Goal: Use online tool/utility: Utilize a website feature to perform a specific function

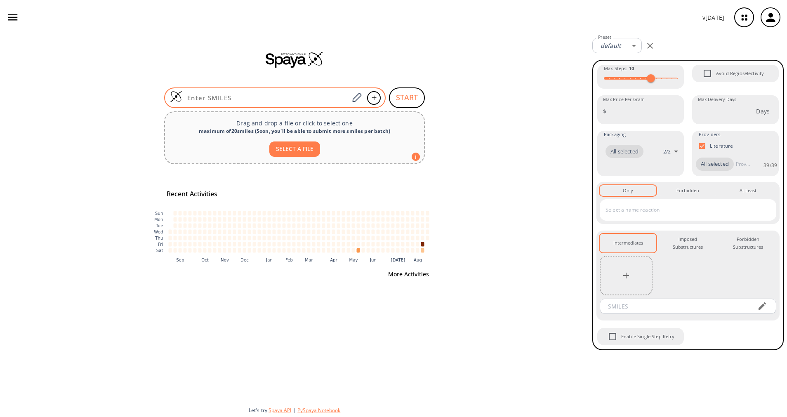
click at [310, 98] on input at bounding box center [265, 98] width 167 height 8
paste input "O=C(OC)C1=CC(Br)=C(C(O[H])=O)S1"
type input "O=C(OC)C1=CC(Br)=C(C(O[H])=O)S1"
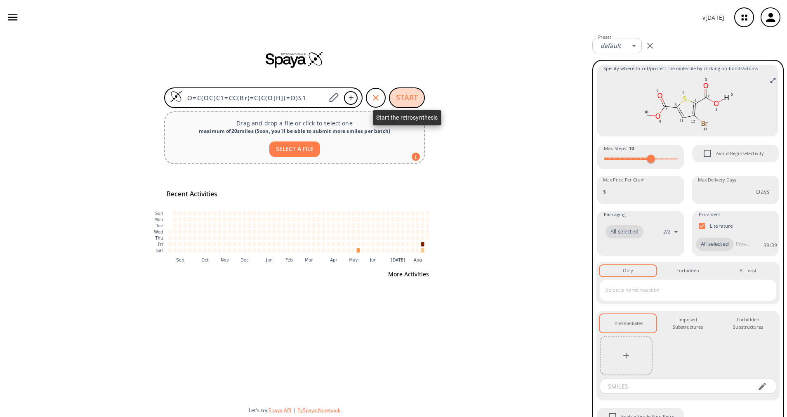
click at [393, 96] on button "START" at bounding box center [407, 97] width 36 height 21
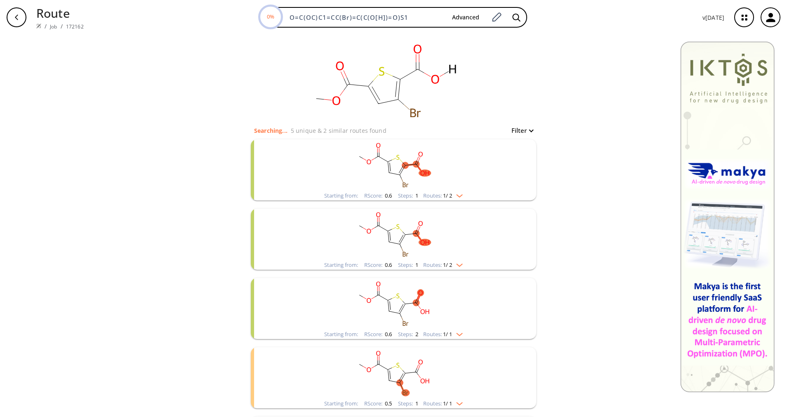
click at [430, 189] on rect "clusters" at bounding box center [393, 165] width 215 height 52
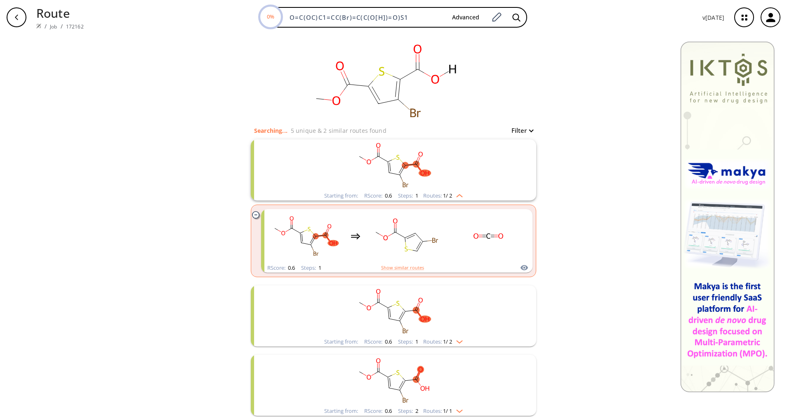
scroll to position [62, 0]
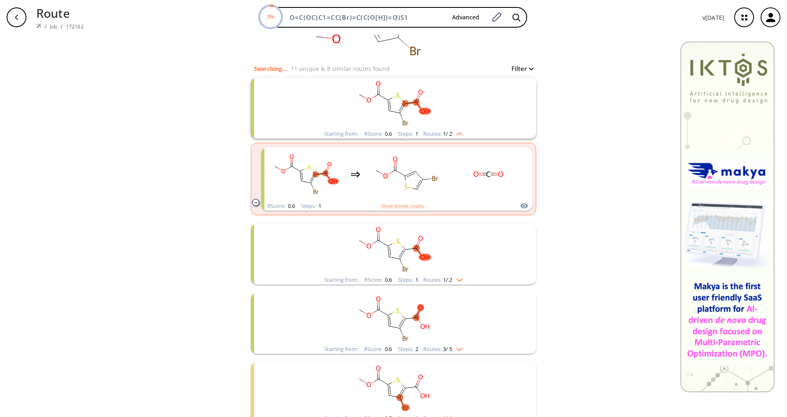
click at [445, 279] on span "1 / 2" at bounding box center [447, 279] width 9 height 5
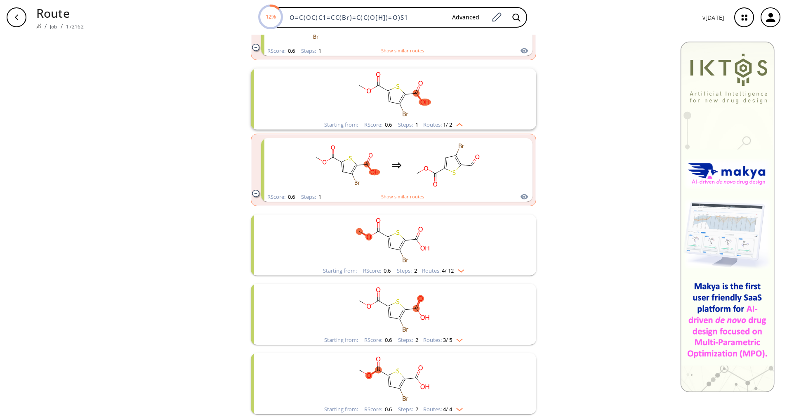
scroll to position [248, 0]
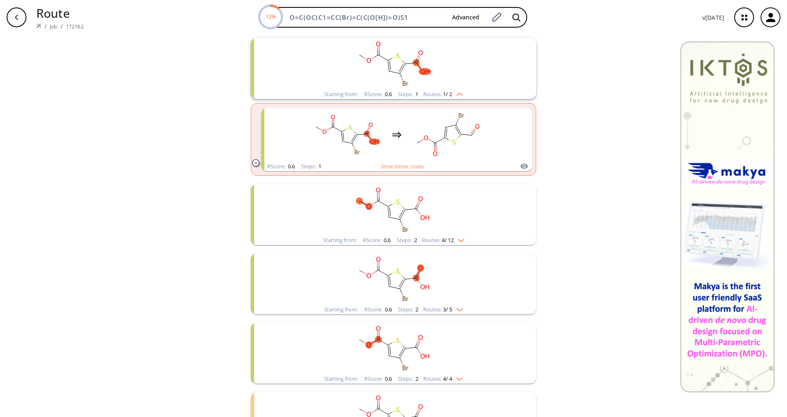
click at [447, 243] on span "4 / 12" at bounding box center [448, 240] width 12 height 5
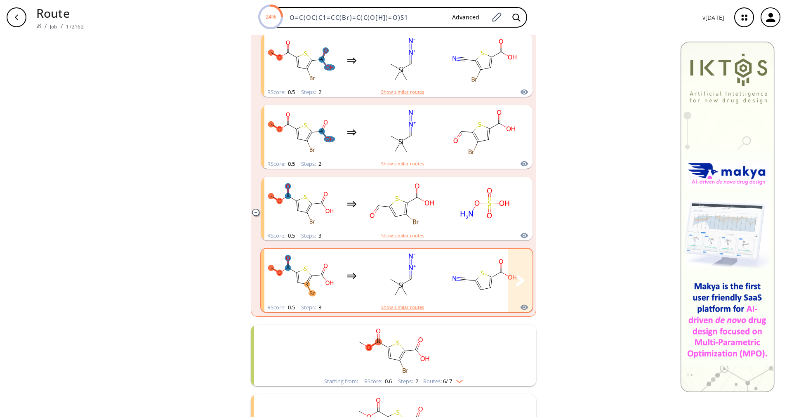
scroll to position [681, 0]
click at [452, 379] on img "clusters" at bounding box center [457, 380] width 11 height 7
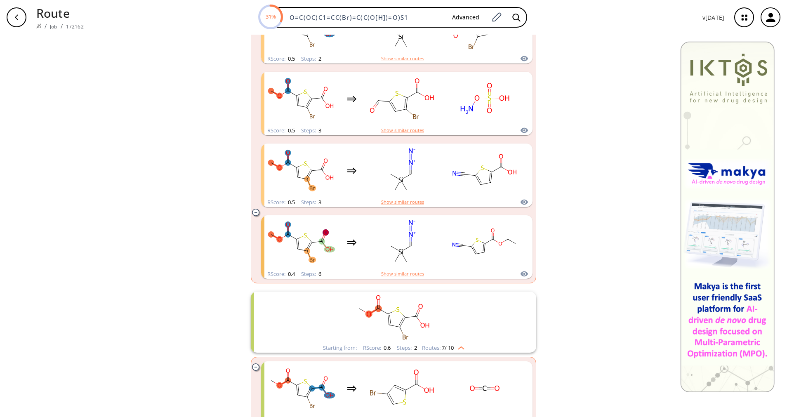
scroll to position [804, 0]
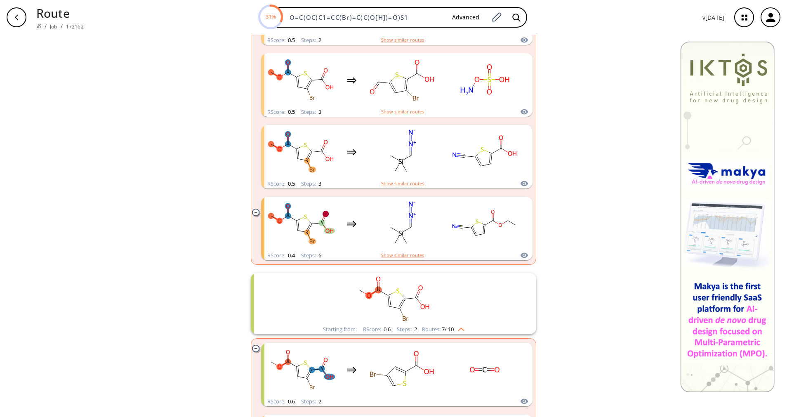
click at [456, 323] on rect "clusters" at bounding box center [393, 299] width 215 height 52
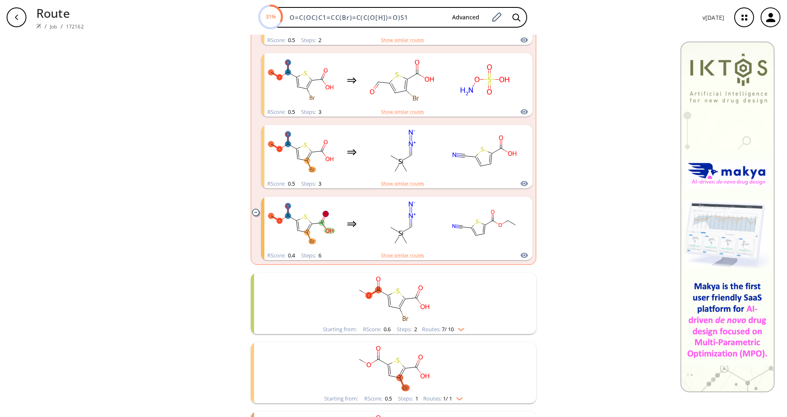
click at [456, 323] on rect "clusters" at bounding box center [393, 299] width 215 height 52
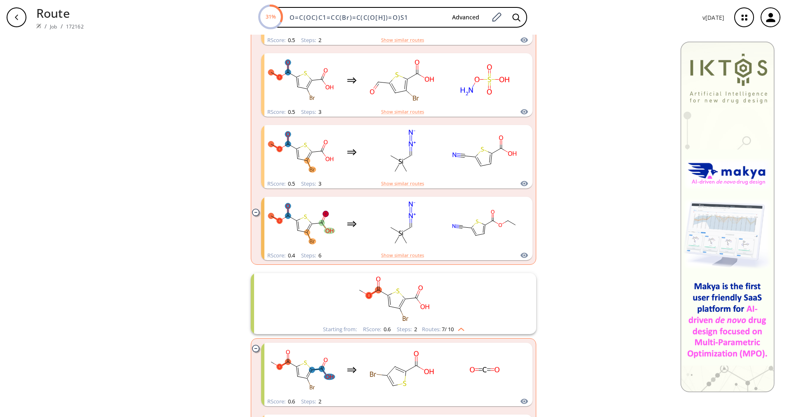
click at [456, 323] on rect "clusters" at bounding box center [393, 299] width 215 height 52
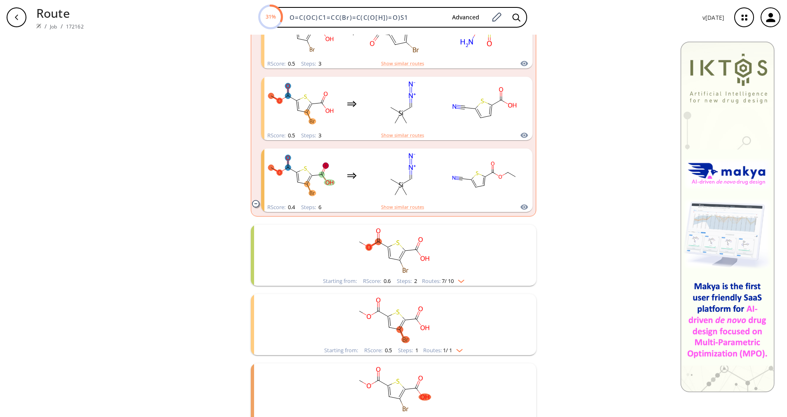
scroll to position [866, 0]
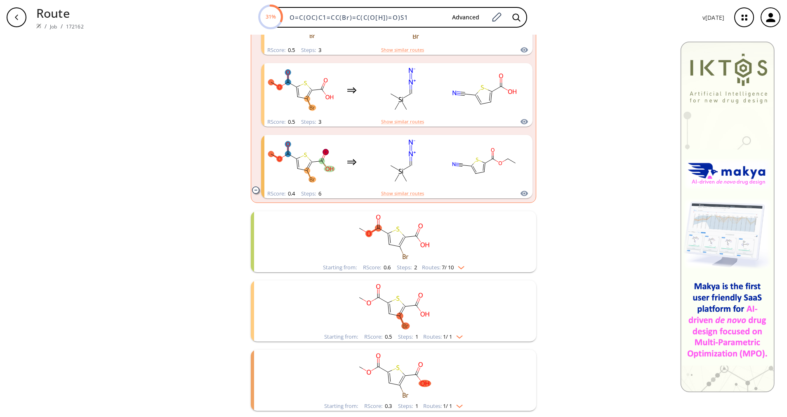
click at [454, 334] on img "clusters" at bounding box center [457, 335] width 11 height 7
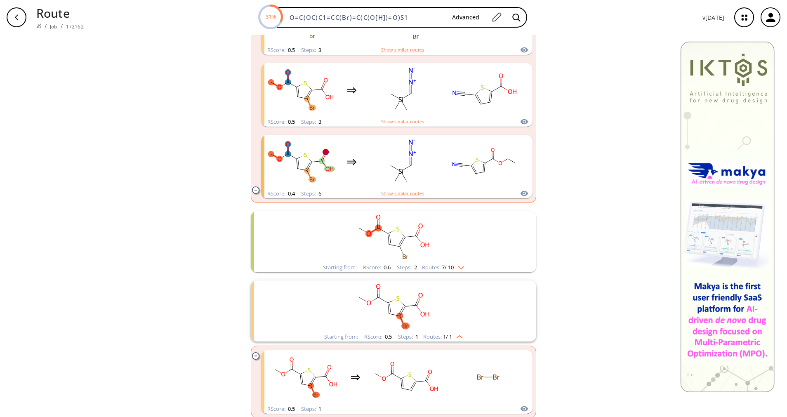
click at [454, 334] on img "clusters" at bounding box center [457, 335] width 11 height 7
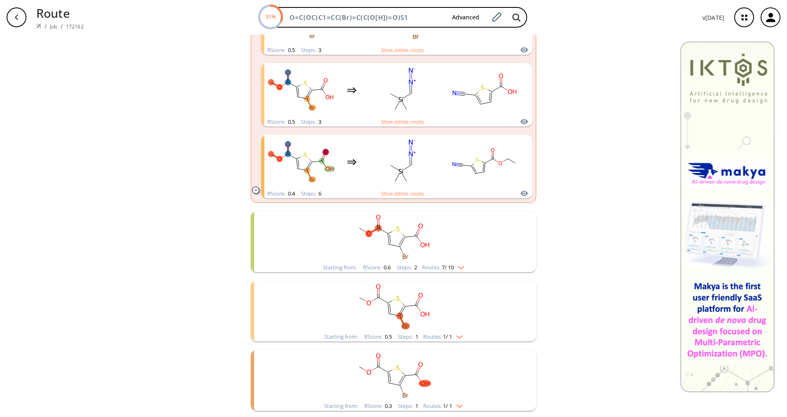
scroll to position [928, 0]
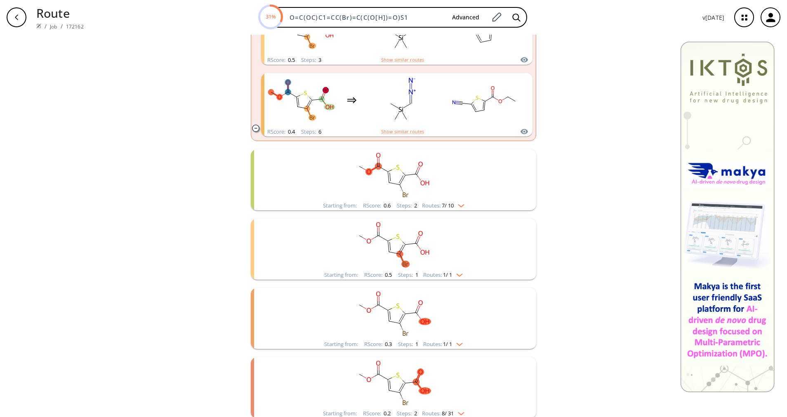
click at [452, 346] on img "clusters" at bounding box center [457, 343] width 11 height 7
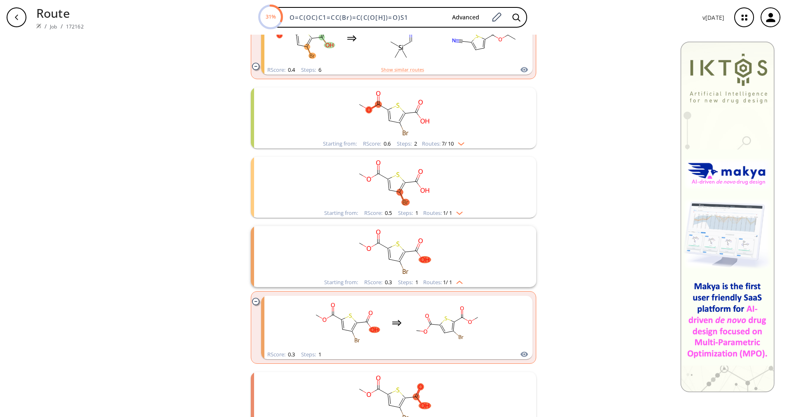
scroll to position [1052, 0]
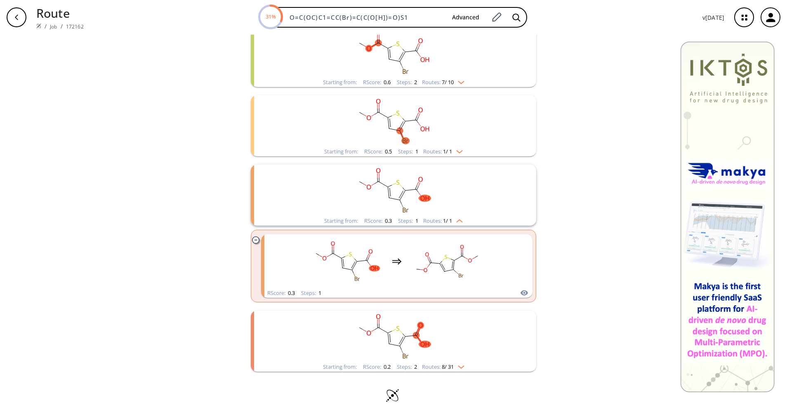
click at [449, 360] on rect "clusters" at bounding box center [393, 337] width 215 height 52
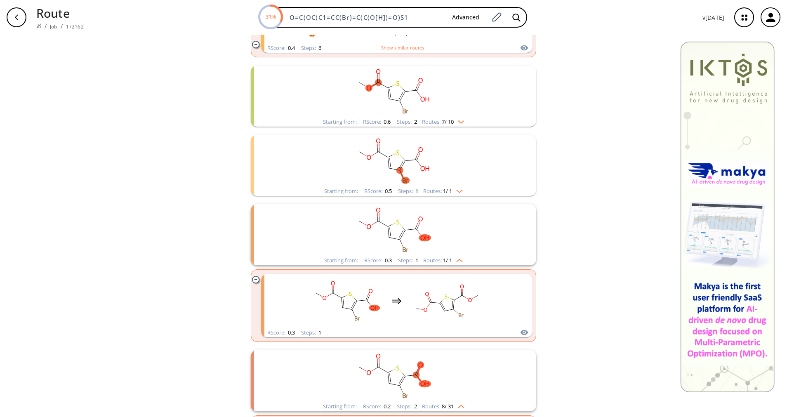
scroll to position [888, 0]
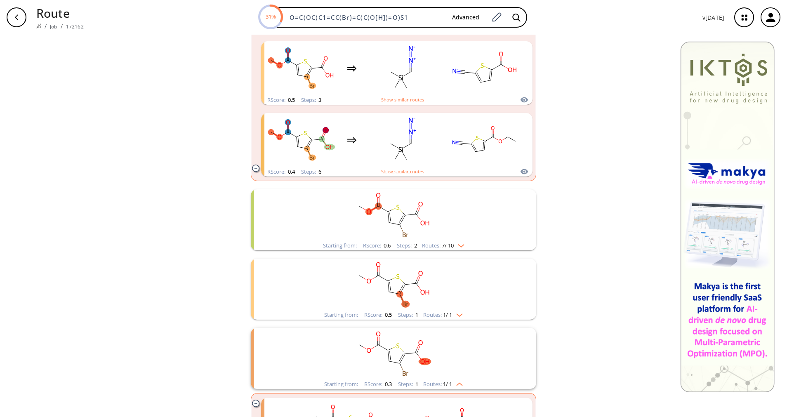
click at [448, 312] on span "1 / 1" at bounding box center [447, 314] width 9 height 5
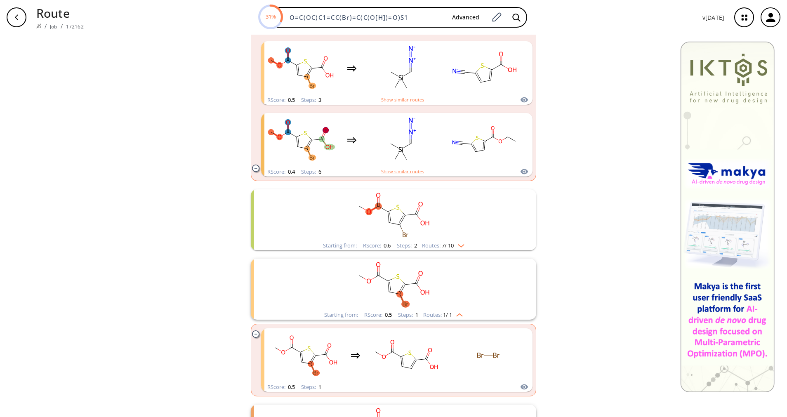
click at [448, 312] on span "1 / 1" at bounding box center [447, 314] width 9 height 5
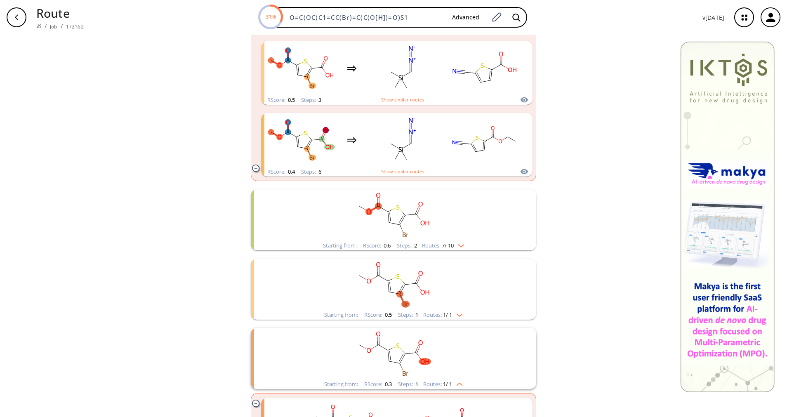
click at [448, 312] on span "1 / 1" at bounding box center [447, 314] width 9 height 5
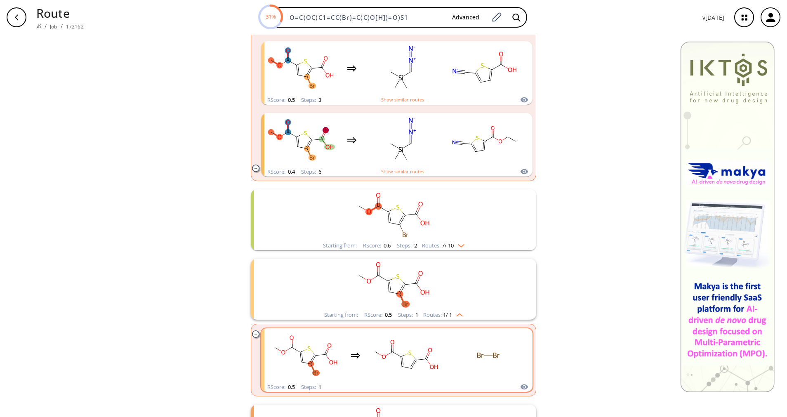
click at [445, 349] on div "clusters" at bounding box center [396, 355] width 257 height 54
click at [425, 355] on rect "clusters" at bounding box center [406, 356] width 74 height 52
click at [476, 355] on ellipse "clusters" at bounding box center [480, 354] width 9 height 7
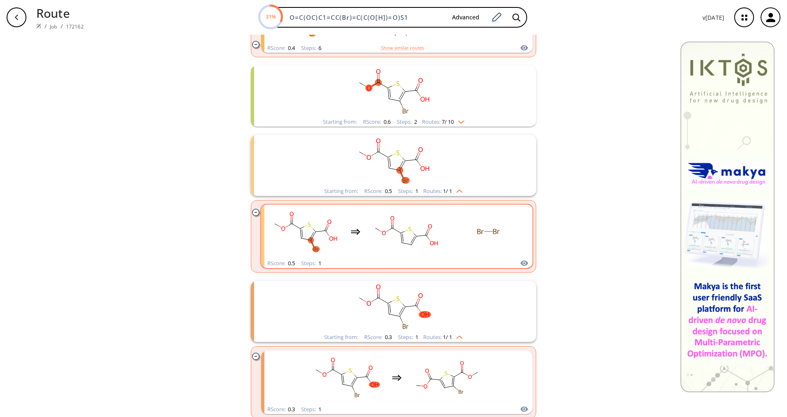
click at [410, 257] on rect "clusters" at bounding box center [406, 232] width 74 height 52
click at [587, 310] on div "clear Searching... 35 unique & 58 similar routes found Filter Starting from: RS…" at bounding box center [393, 68] width 787 height 2090
click at [265, 216] on div "clusters" at bounding box center [397, 232] width 264 height 54
click at [251, 213] on ul "RScore : 0.5 Steps : 1" at bounding box center [393, 236] width 285 height 73
click at [252, 210] on icon "clusters" at bounding box center [255, 212] width 7 height 7
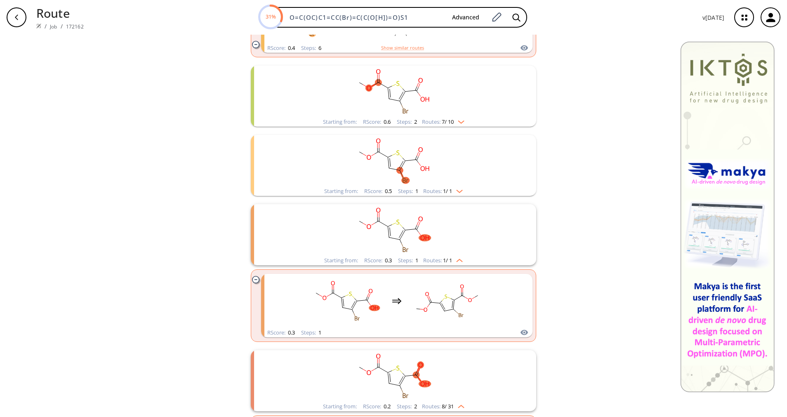
click at [252, 210] on div "Starting from: RScore : 0.3 Steps : 1 Routes: 1 / 1" at bounding box center [393, 234] width 285 height 61
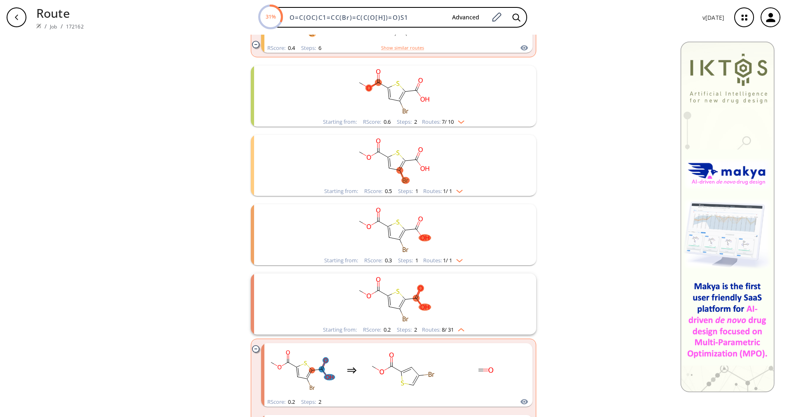
click at [252, 210] on div "Starting from: RScore : 0.3 Steps : 1 Routes: 1 / 1" at bounding box center [393, 234] width 285 height 61
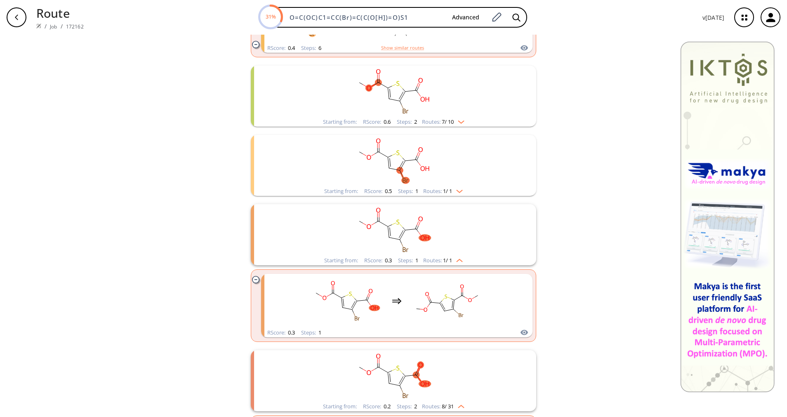
click at [397, 185] on rect "clusters" at bounding box center [393, 161] width 215 height 52
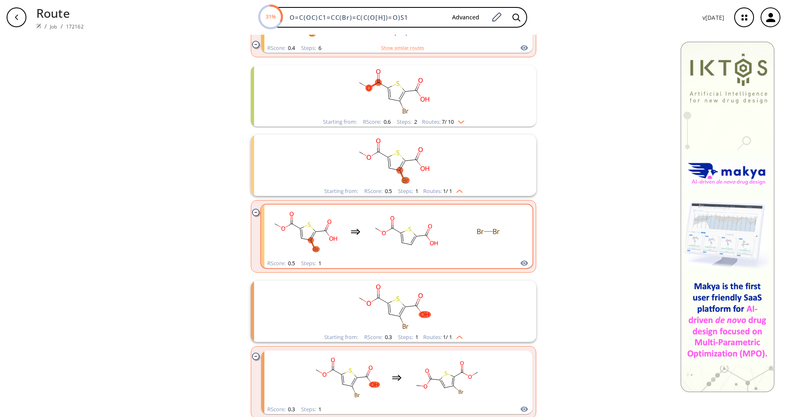
click at [411, 227] on rect "clusters" at bounding box center [406, 232] width 74 height 52
drag, startPoint x: 411, startPoint y: 227, endPoint x: 394, endPoint y: 238, distance: 20.0
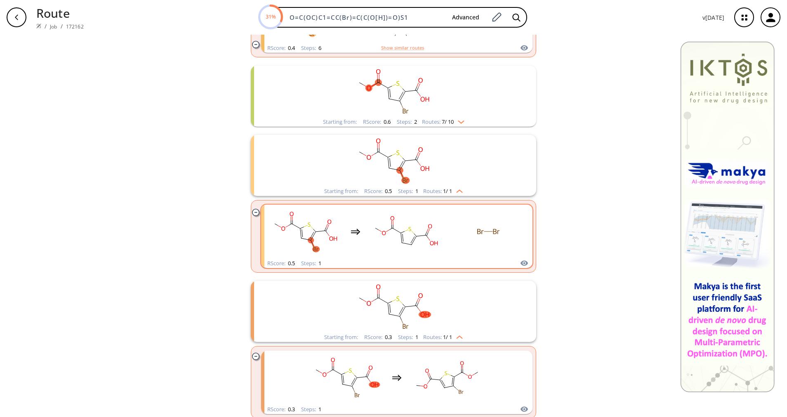
drag, startPoint x: 394, startPoint y: 238, endPoint x: 373, endPoint y: 246, distance: 22.6
click at [373, 246] on rect "clusters" at bounding box center [406, 232] width 74 height 52
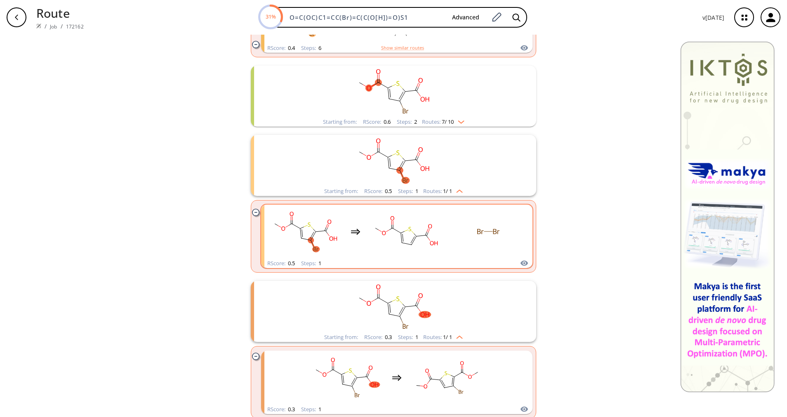
click at [429, 243] on ellipse "clusters" at bounding box center [434, 243] width 11 height 6
drag, startPoint x: 424, startPoint y: 243, endPoint x: 402, endPoint y: 243, distance: 22.7
click at [402, 243] on rect "clusters" at bounding box center [406, 232] width 74 height 52
click at [410, 149] on rect "clusters" at bounding box center [393, 161] width 215 height 52
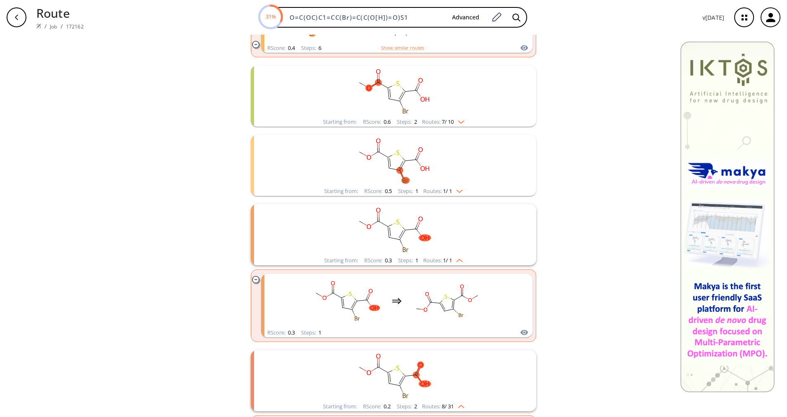
click at [417, 116] on rect "clusters" at bounding box center [393, 92] width 215 height 52
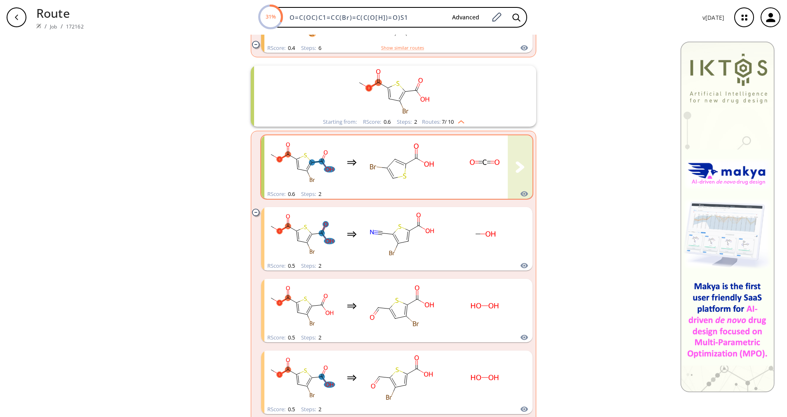
click at [406, 158] on rect "clusters" at bounding box center [402, 163] width 74 height 52
click at [411, 125] on div "Starting from: RScore : 0.6 Steps : 2 Routes: 7 / 10" at bounding box center [394, 121] width 154 height 9
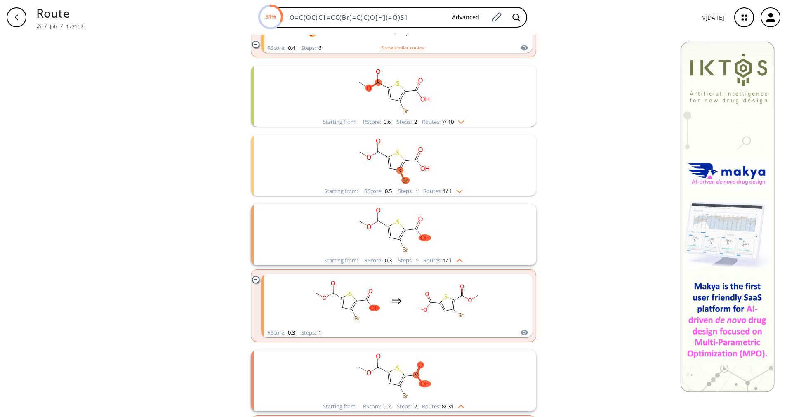
click at [407, 189] on div "Steps : 1" at bounding box center [408, 191] width 20 height 5
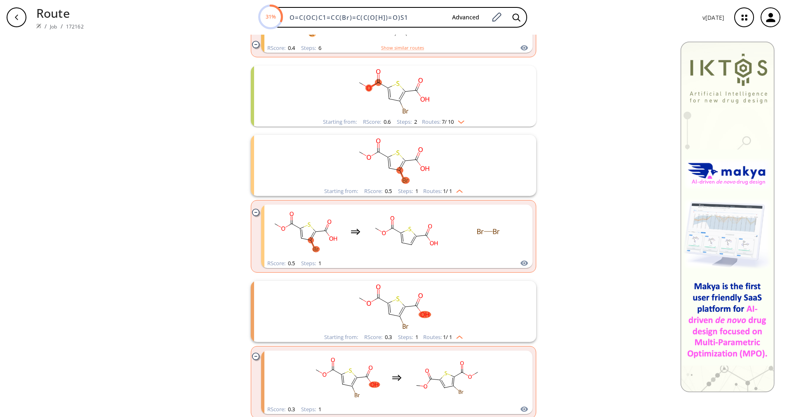
click at [529, 236] on ul "RScore : 0.5 Steps : 1" at bounding box center [393, 236] width 285 height 73
click at [509, 332] on div "Starting from: RScore : 0.3 Steps : 1 Routes: 1 / 1" at bounding box center [393, 311] width 285 height 61
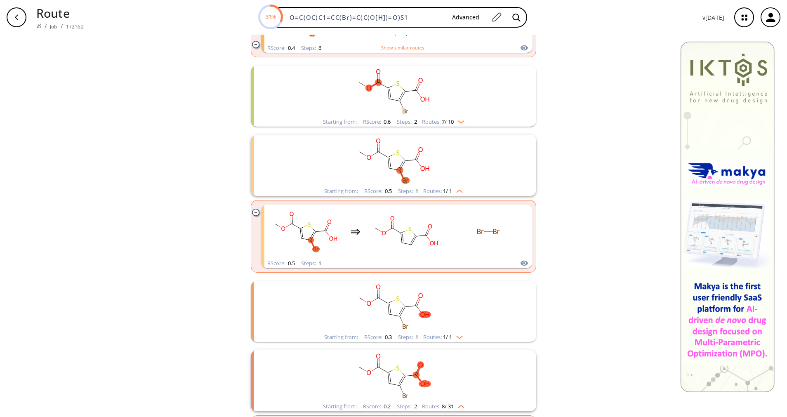
click at [486, 377] on rect "clusters" at bounding box center [393, 376] width 215 height 52
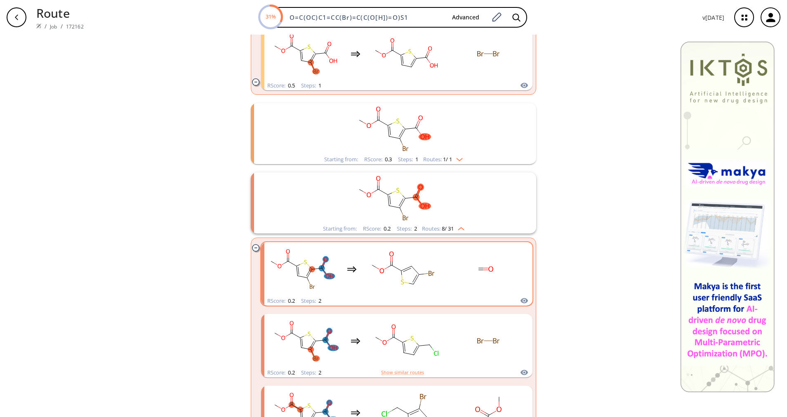
scroll to position [1198, 0]
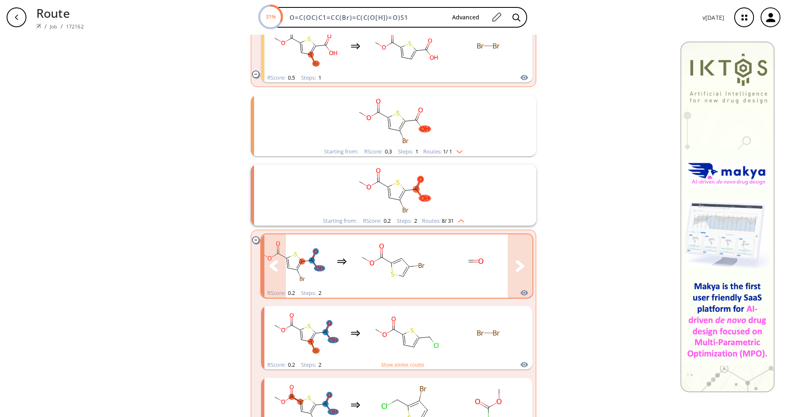
click at [522, 273] on button "clusters" at bounding box center [520, 266] width 25 height 64
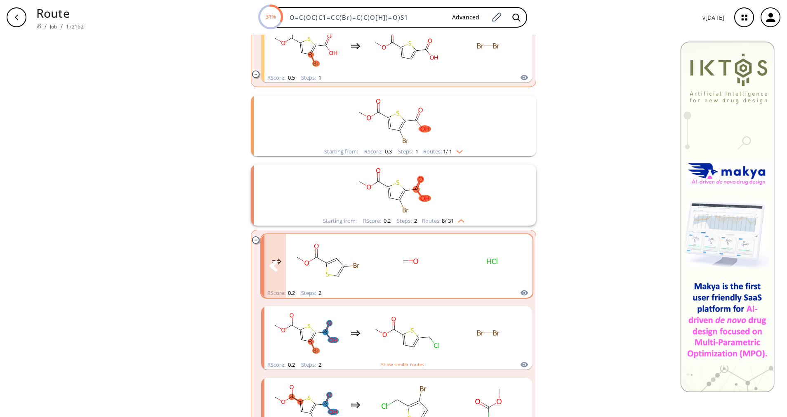
click at [513, 259] on button "clusters" at bounding box center [520, 266] width 25 height 64
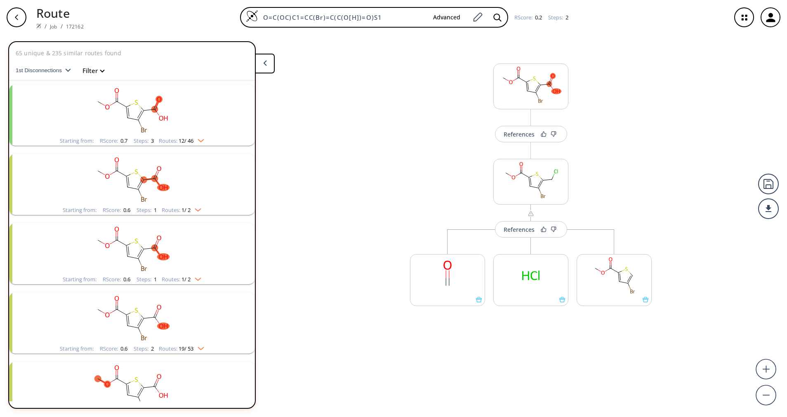
scroll to position [280, 0]
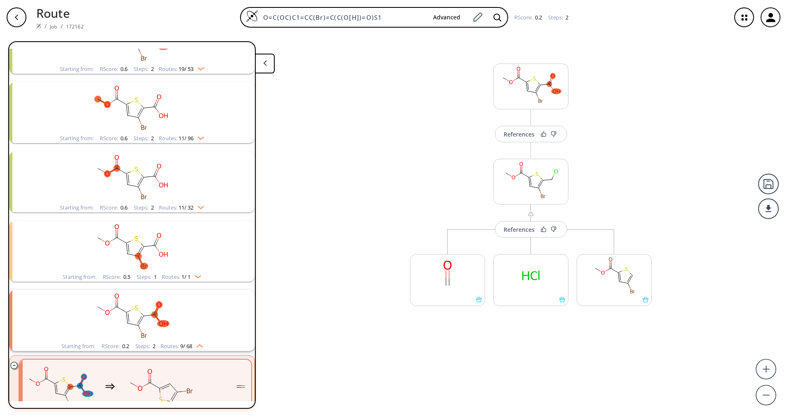
click at [263, 59] on button at bounding box center [265, 64] width 20 height 20
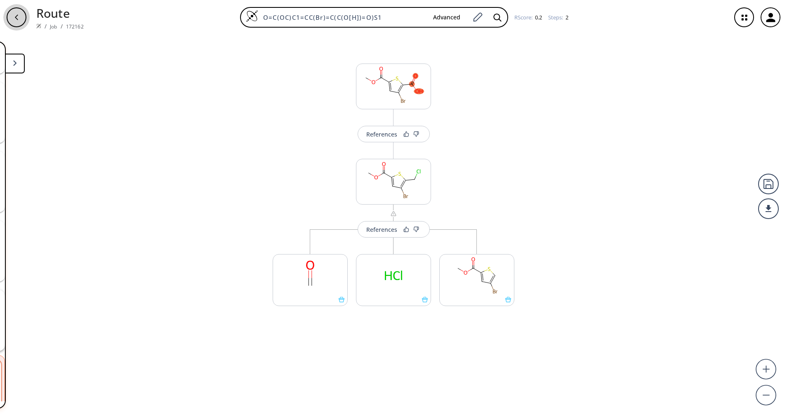
click at [19, 19] on icon "button" at bounding box center [16, 17] width 7 height 7
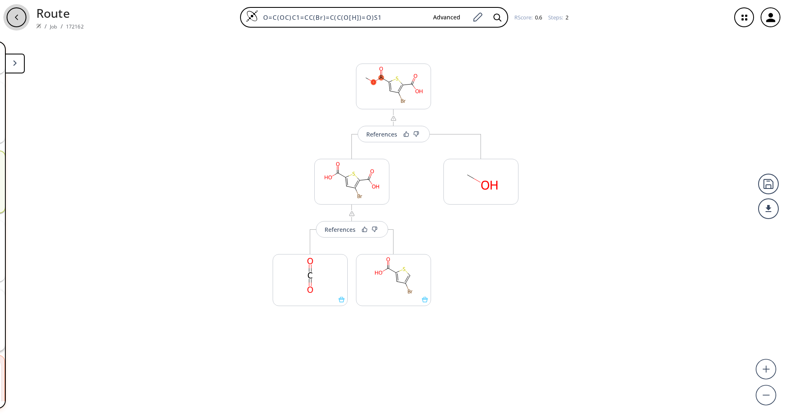
click at [17, 17] on icon "button" at bounding box center [16, 17] width 7 height 7
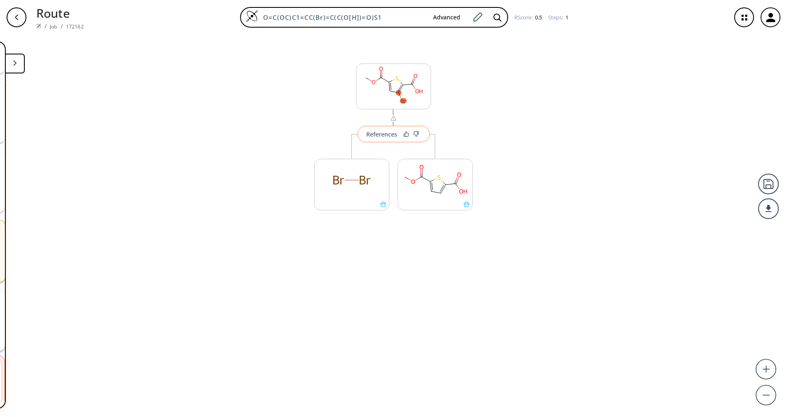
click at [386, 134] on div "References" at bounding box center [381, 134] width 31 height 5
